Goal: Task Accomplishment & Management: Manage account settings

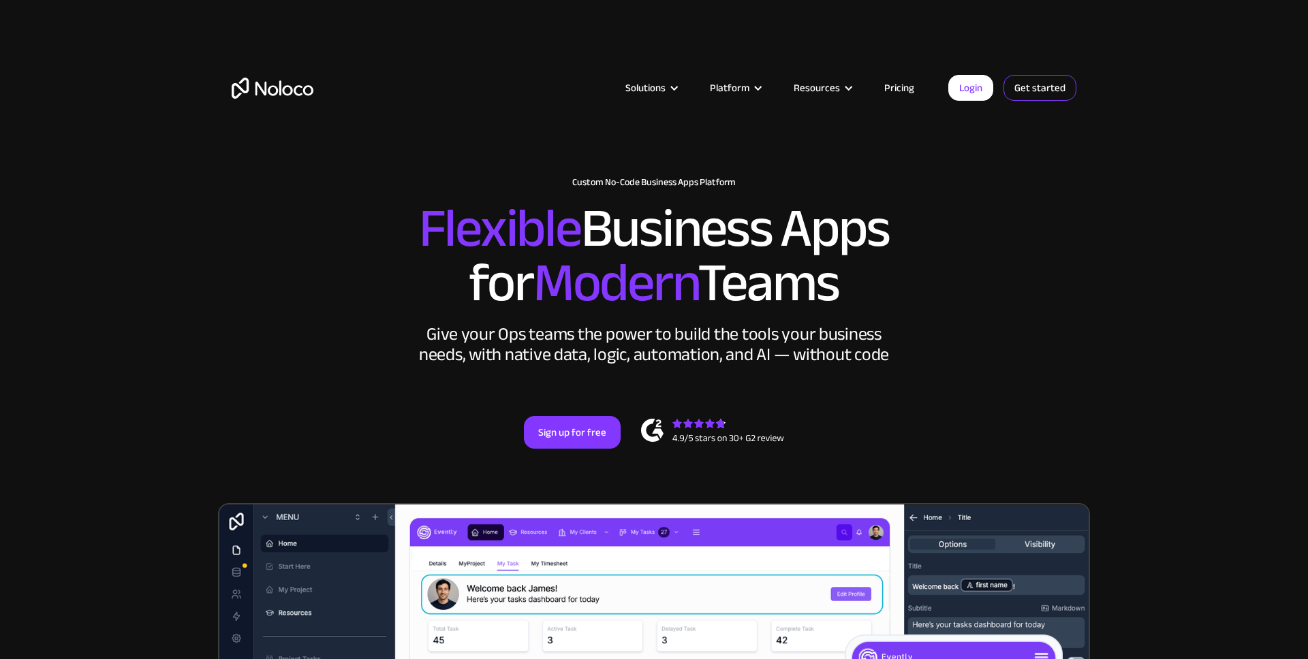
click at [1018, 87] on link "Get started" at bounding box center [1040, 88] width 73 height 26
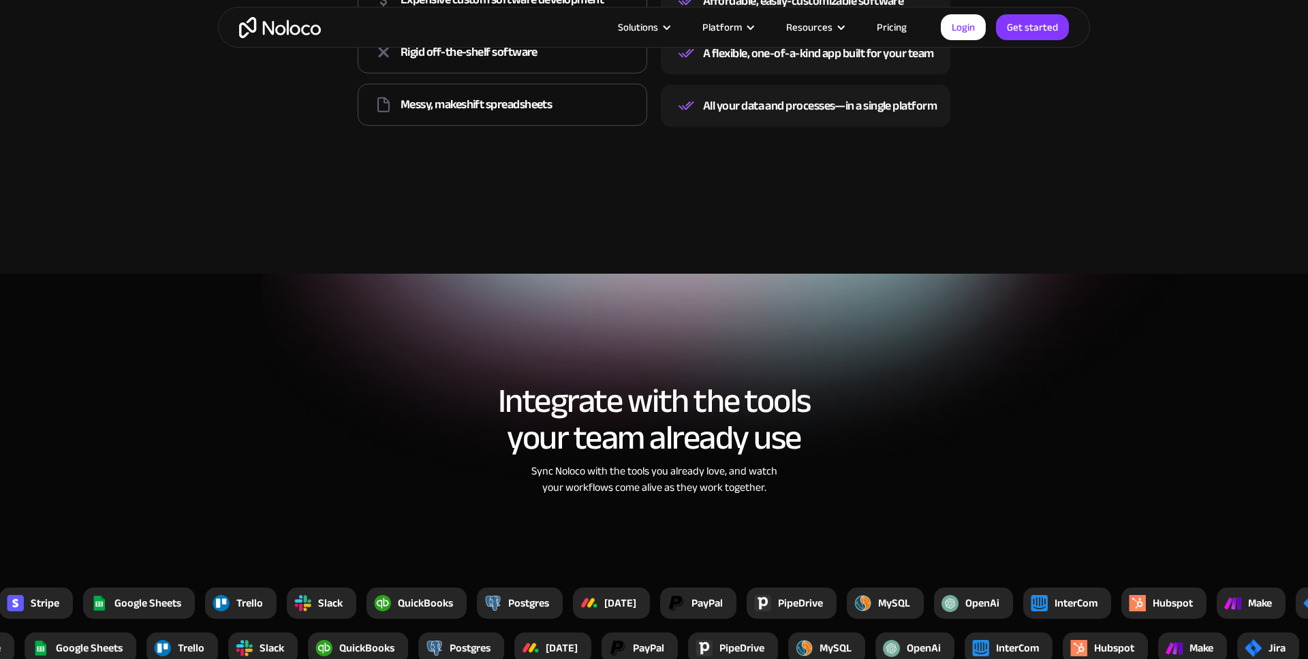
scroll to position [2354, 0]
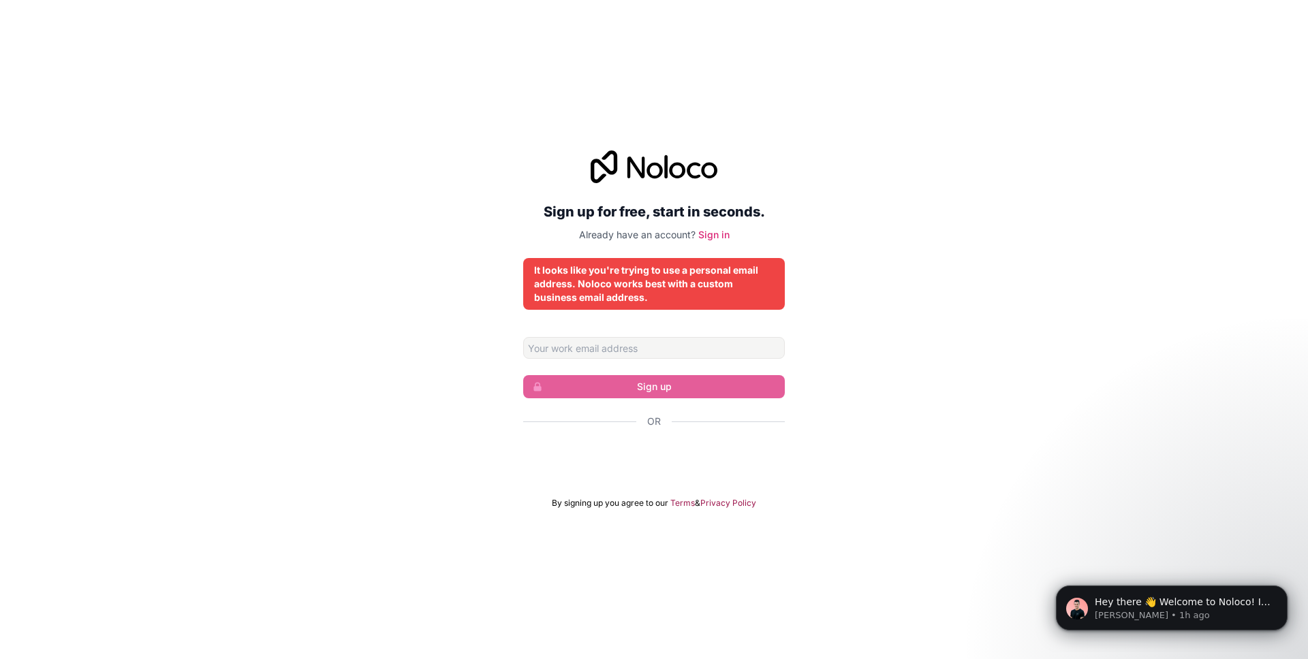
click at [698, 476] on form "Sign up Or By signing up you agree to our Terms & Privacy Policy" at bounding box center [654, 423] width 262 height 172
click at [708, 234] on link "Sign in" at bounding box center [713, 235] width 31 height 12
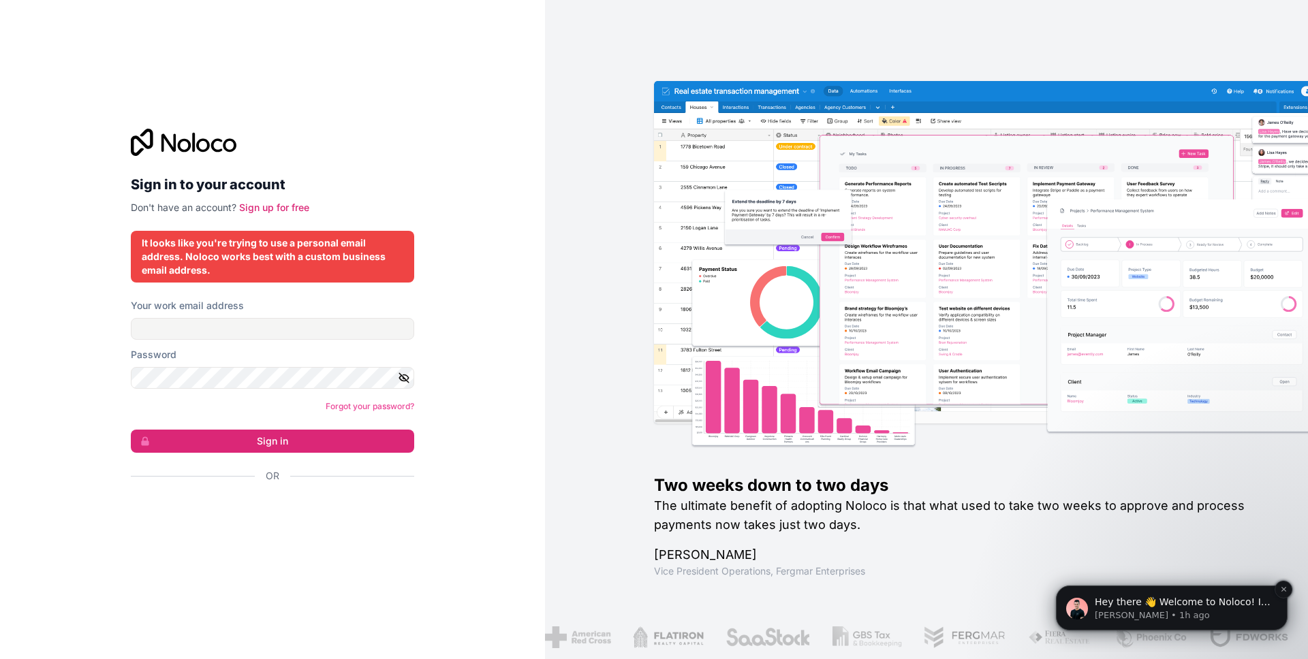
click at [1204, 602] on span "Hey there 👋 Welcome to Noloco! If you have any questions, just reply to this me…" at bounding box center [1183, 623] width 176 height 52
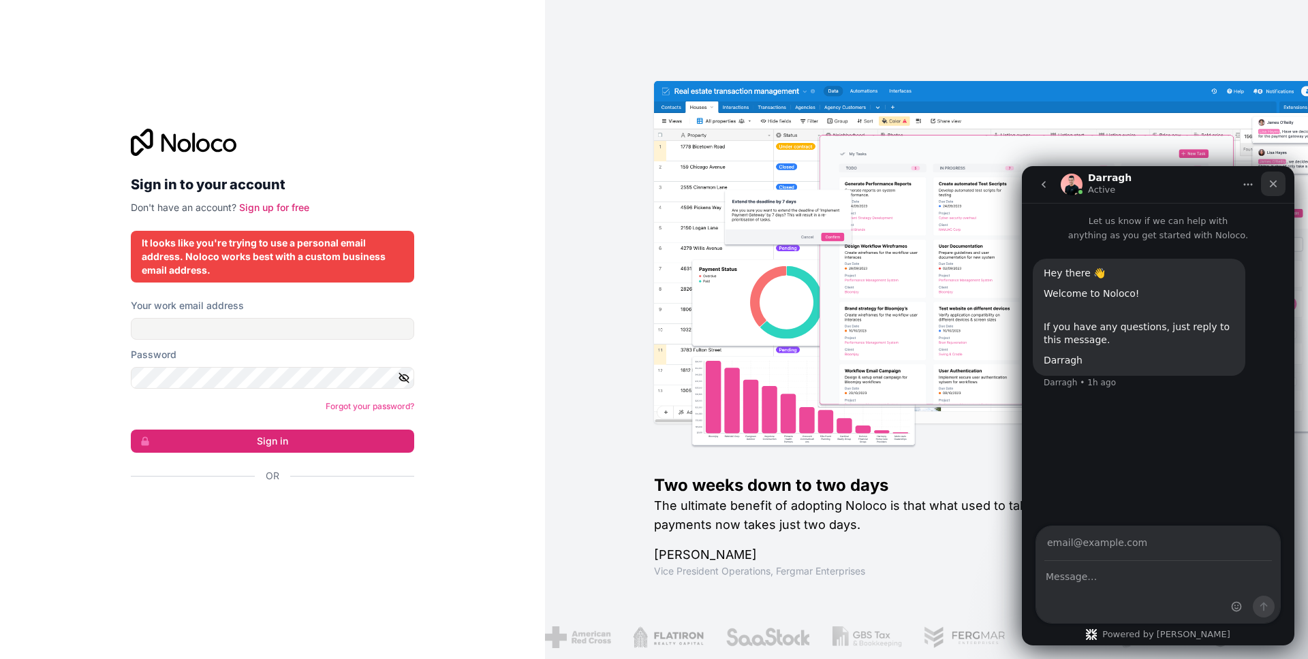
click at [1273, 183] on icon "Close" at bounding box center [1273, 183] width 11 height 11
